Goal: Information Seeking & Learning: Understand process/instructions

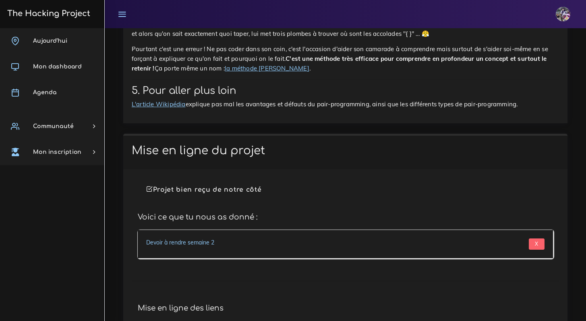
scroll to position [3592, 0]
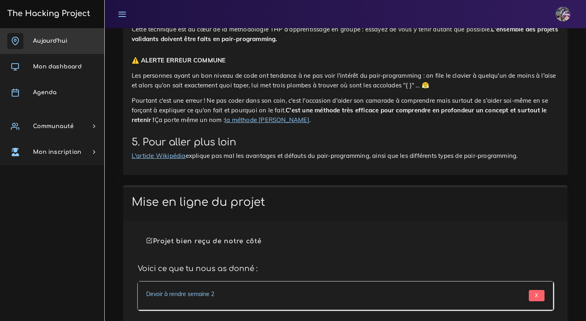
click at [47, 36] on link "Aujourd'hui" at bounding box center [52, 41] width 104 height 26
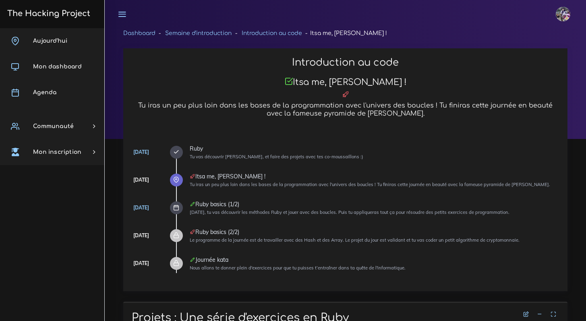
click at [175, 207] on icon at bounding box center [176, 208] width 6 height 6
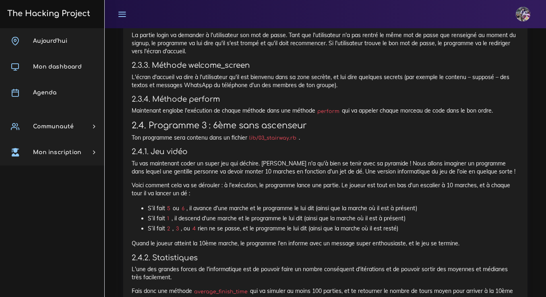
scroll to position [1216, 0]
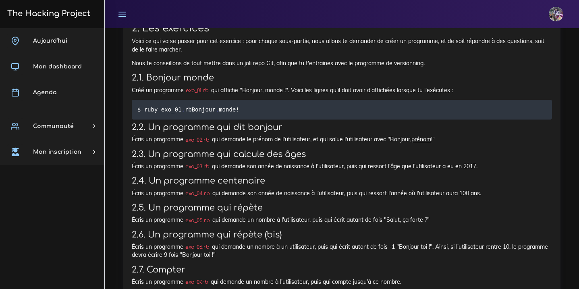
scroll to position [391, 0]
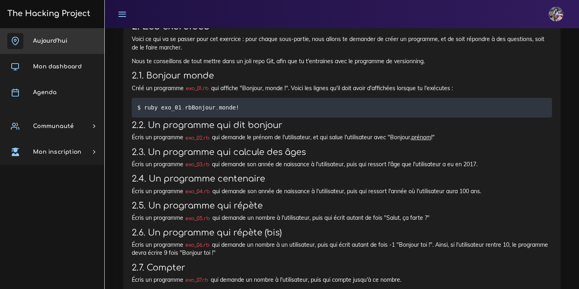
click at [48, 50] on link "Aujourd'hui" at bounding box center [52, 41] width 104 height 26
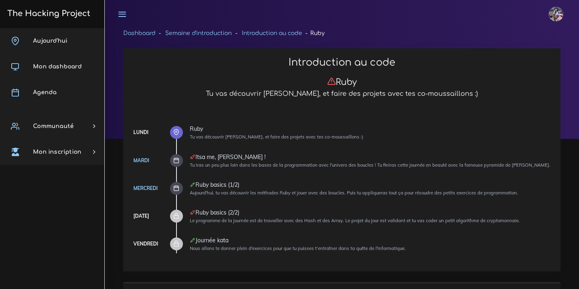
drag, startPoint x: 0, startPoint y: 0, endPoint x: 52, endPoint y: 68, distance: 85.4
click at [52, 68] on span "Mon dashboard" at bounding box center [57, 67] width 49 height 6
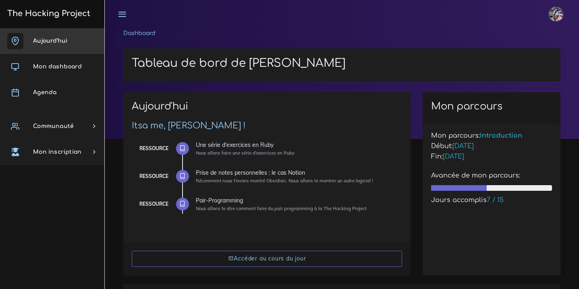
click at [70, 51] on link "Aujourd'hui" at bounding box center [52, 41] width 104 height 26
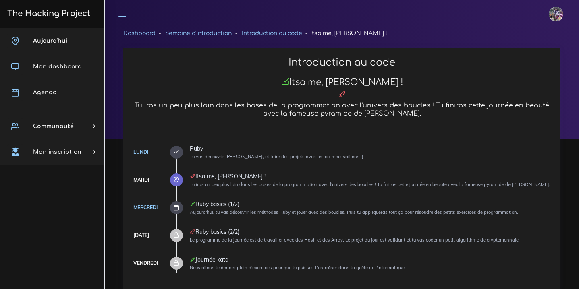
click at [180, 209] on div at bounding box center [176, 207] width 13 height 13
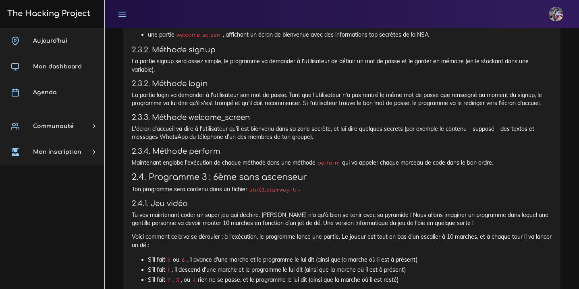
scroll to position [745, 0]
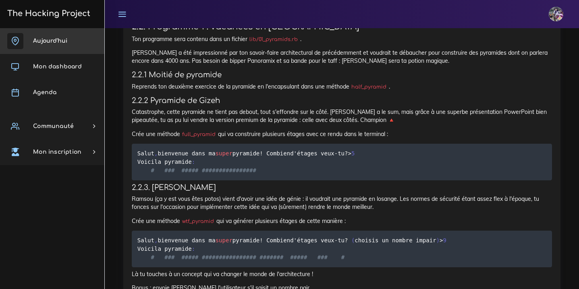
click at [71, 48] on link "Aujourd'hui" at bounding box center [52, 41] width 104 height 26
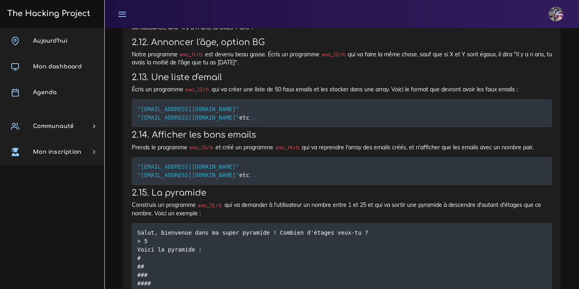
scroll to position [760, 0]
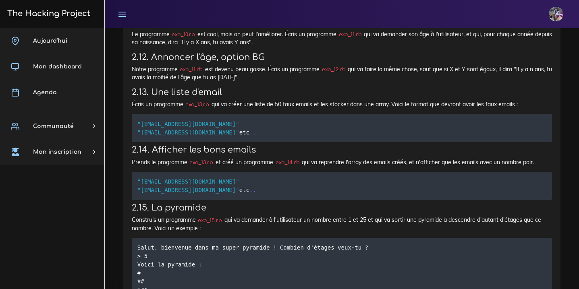
click at [130, 149] on div "Une série d'exercices en Ruby Nous allons faire une série d'exercices en Ruby 1…" at bounding box center [341, 86] width 437 height 1020
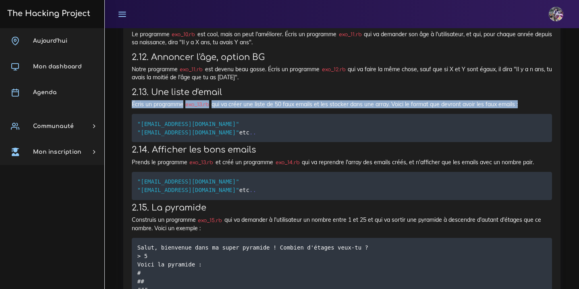
drag, startPoint x: 132, startPoint y: 148, endPoint x: 170, endPoint y: 165, distance: 42.1
click at [170, 165] on div "Une série d'exercices en Ruby Nous allons faire une série d'exercices en Ruby 1…" at bounding box center [341, 86] width 437 height 1020
click at [170, 165] on div "Une série d'exercices en Ruby Nous allons faire une série d'exercices en Ruby 1…" at bounding box center [342, 84] width 420 height 998
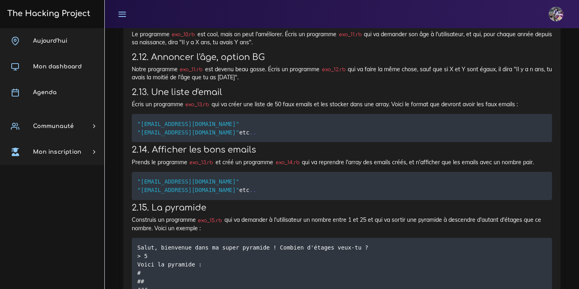
click at [153, 108] on p "Écris un programme exo_13.rb qui va créer une liste de 50 faux emails et les st…" at bounding box center [342, 104] width 420 height 8
click at [158, 108] on p "Écris un programme exo_13.rb qui va créer une liste de 50 faux emails et les st…" at bounding box center [342, 104] width 420 height 8
click at [278, 165] on div "Une série d'exercices en Ruby Nous allons faire une série d'exercices en Ruby 1…" at bounding box center [342, 84] width 420 height 998
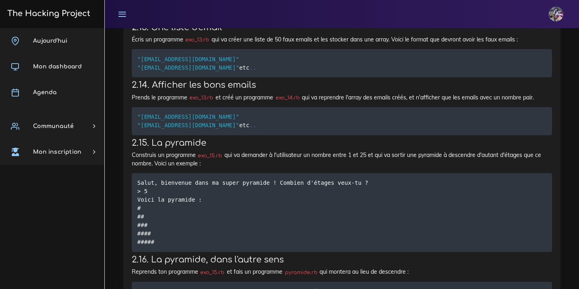
scroll to position [805, 0]
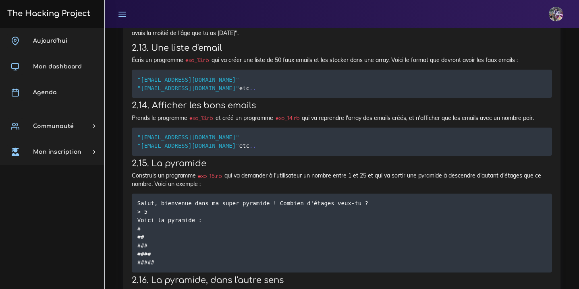
click at [256, 98] on pre ""[EMAIL_ADDRESS][DOMAIN_NAME]" "[EMAIL_ADDRESS][DOMAIN_NAME]" etc . ." at bounding box center [342, 84] width 420 height 28
click at [248, 98] on pre ""[EMAIL_ADDRESS][DOMAIN_NAME]" "[EMAIL_ADDRESS][DOMAIN_NAME]" etc . ." at bounding box center [342, 84] width 420 height 28
click at [247, 98] on pre ""[EMAIL_ADDRESS][DOMAIN_NAME]" "[EMAIL_ADDRESS][DOMAIN_NAME]" etc . ." at bounding box center [342, 84] width 420 height 28
click at [245, 98] on pre ""[EMAIL_ADDRESS][DOMAIN_NAME]" "[EMAIL_ADDRESS][DOMAIN_NAME]" etc . ." at bounding box center [342, 84] width 420 height 28
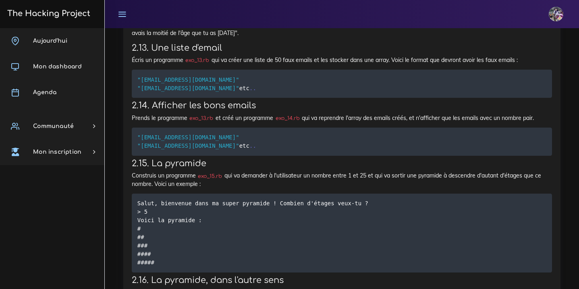
click at [218, 91] on span ""[EMAIL_ADDRESS][DOMAIN_NAME]"" at bounding box center [188, 88] width 102 height 6
click at [223, 98] on pre ""[EMAIL_ADDRESS][DOMAIN_NAME]" "[EMAIL_ADDRESS][DOMAIN_NAME]" etc . ." at bounding box center [342, 84] width 420 height 28
click at [225, 98] on pre ""[EMAIL_ADDRESS][DOMAIN_NAME]" "[EMAIL_ADDRESS][DOMAIN_NAME]" etc . ." at bounding box center [342, 84] width 420 height 28
click at [227, 98] on pre ""[EMAIL_ADDRESS][DOMAIN_NAME]" "[EMAIL_ADDRESS][DOMAIN_NAME]" etc . ." at bounding box center [342, 84] width 420 height 28
click at [276, 64] on p "Écris un programme exo_13.rb qui va créer une liste de 50 faux emails et les st…" at bounding box center [342, 60] width 420 height 8
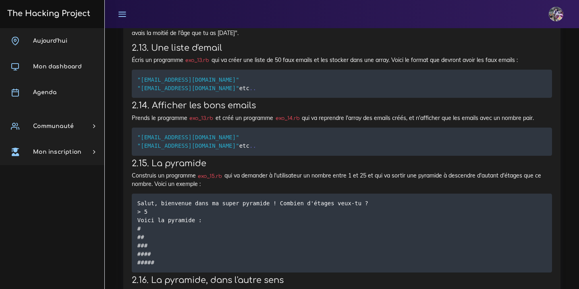
click at [276, 64] on p "Écris un programme exo_13.rb qui va créer une liste de 50 faux emails et les st…" at bounding box center [342, 60] width 420 height 8
click at [134, 102] on div "Une série d'exercices en Ruby Nous allons faire une série d'exercices en Ruby 1…" at bounding box center [341, 42] width 437 height 1020
click at [129, 102] on div "Une série d'exercices en Ruby Nous allons faire une série d'exercices en Ruby 1…" at bounding box center [341, 42] width 437 height 1020
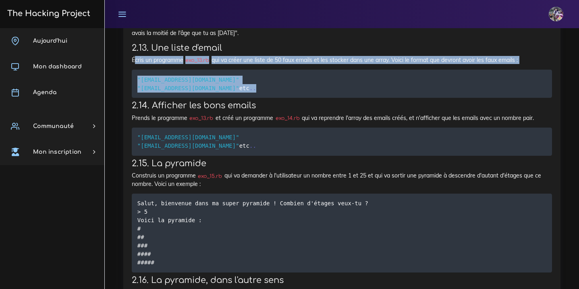
drag, startPoint x: 134, startPoint y: 102, endPoint x: 245, endPoint y: 153, distance: 122.4
click at [245, 153] on div "Une série d'exercices en Ruby Nous allons faire une série d'exercices en Ruby 1…" at bounding box center [342, 39] width 420 height 998
click at [432, 64] on p "Écris un programme exo_13.rb qui va créer une liste de 50 faux emails et les st…" at bounding box center [342, 60] width 420 height 8
